Goal: Find specific page/section: Find specific page/section

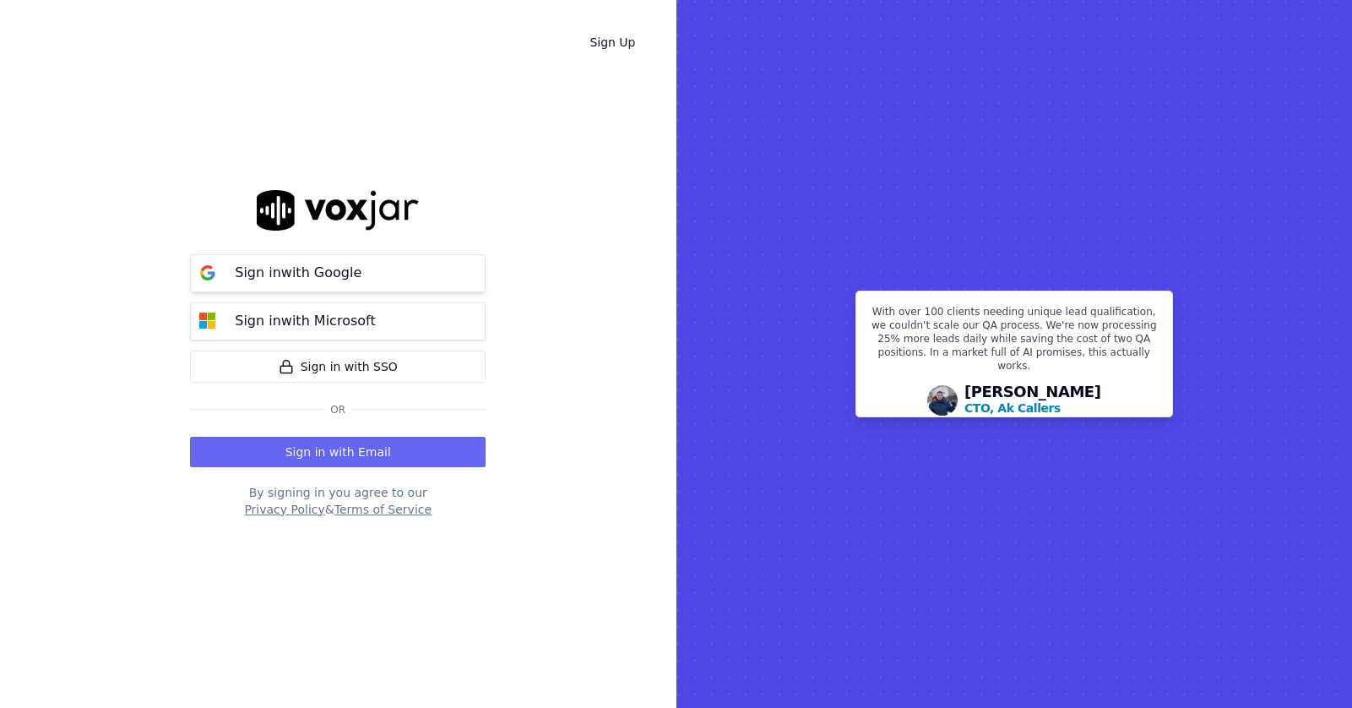
click at [396, 261] on button "Sign in with Google" at bounding box center [338, 273] width 296 height 38
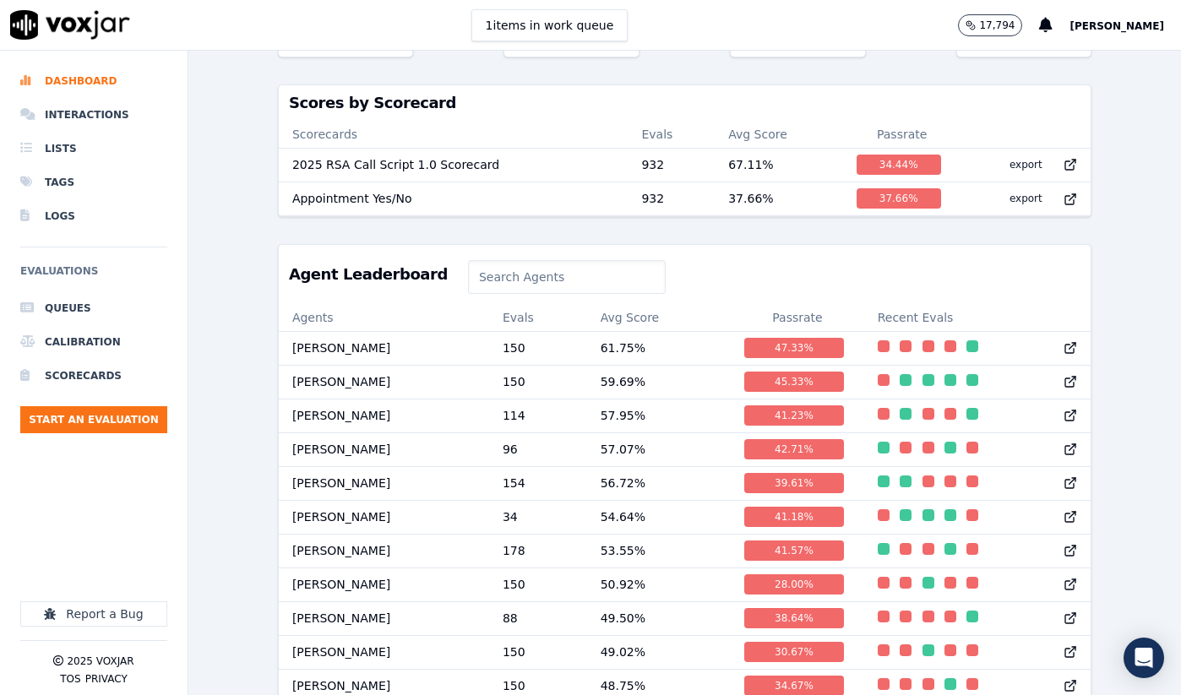
scroll to position [550, 0]
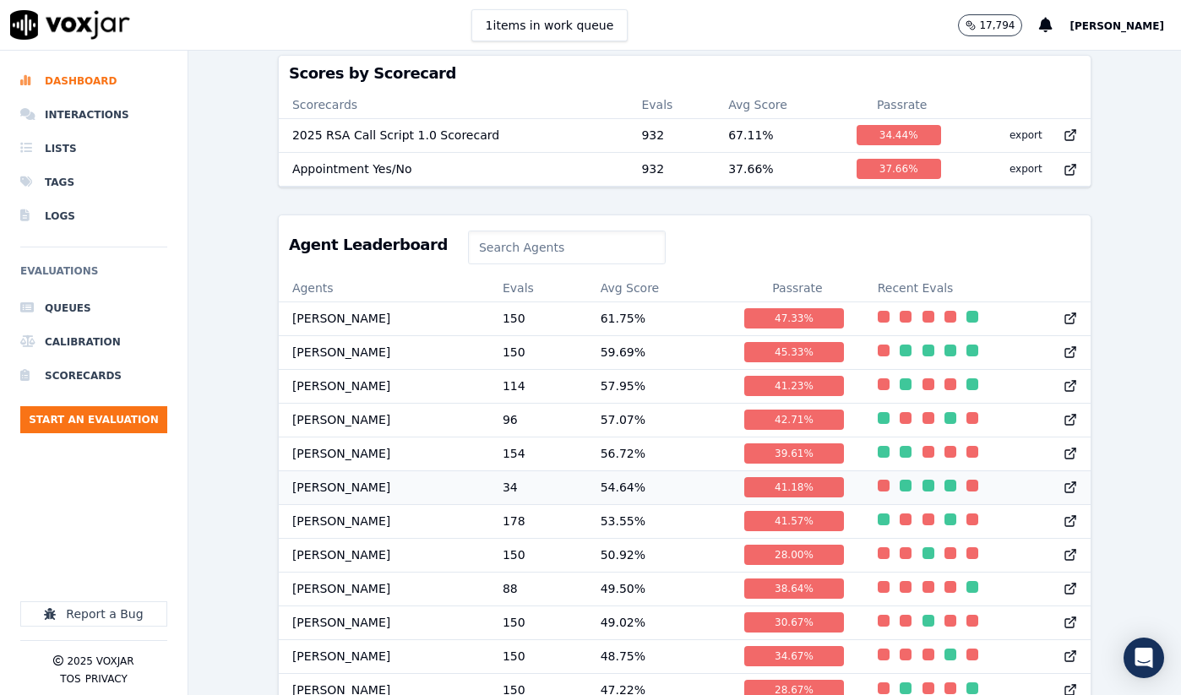
click at [350, 486] on td "[PERSON_NAME]" at bounding box center [384, 487] width 210 height 34
